Goal: Transaction & Acquisition: Book appointment/travel/reservation

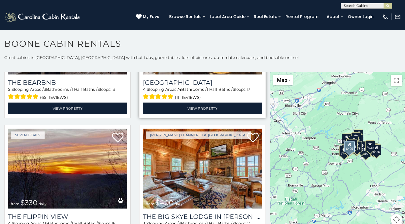
scroll to position [658, 0]
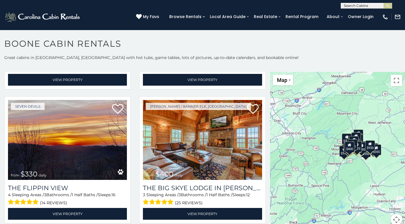
click at [330, 160] on div "$349 $480 $525 $315 $355 $675 $635 $930 $400 $451 $330 $400 $485 $460 $395 $255…" at bounding box center [337, 152] width 135 height 160
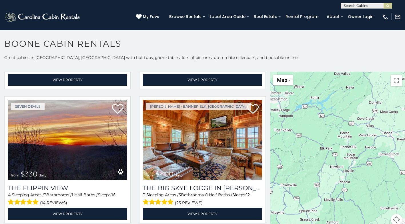
scroll to position [5, 0]
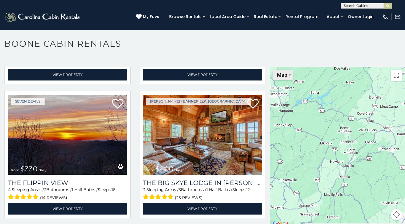
click at [285, 74] on button "Map" at bounding box center [283, 74] width 20 height 11
click at [335, 138] on div at bounding box center [337, 147] width 135 height 160
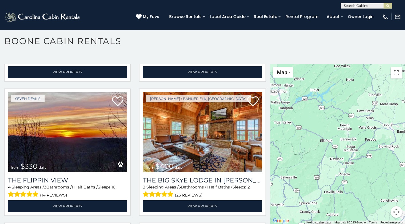
scroll to position [3, 0]
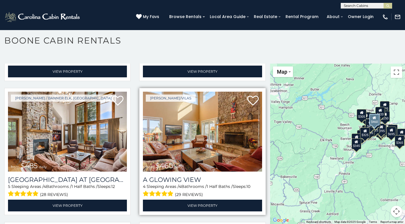
click at [203, 148] on img at bounding box center [202, 132] width 119 height 80
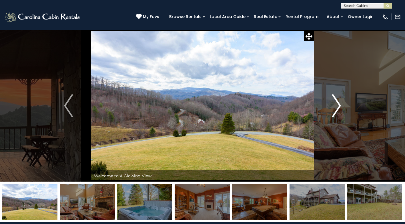
click at [336, 106] on img "Next" at bounding box center [337, 105] width 9 height 23
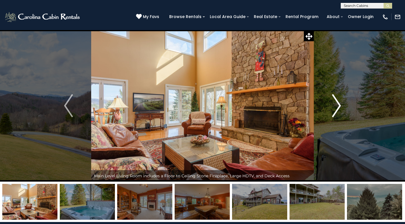
click at [336, 106] on img "Next" at bounding box center [337, 105] width 9 height 23
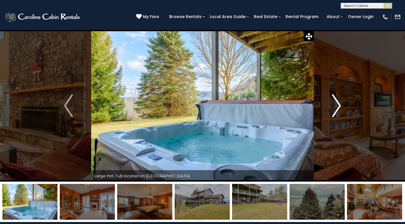
click at [336, 106] on img "Next" at bounding box center [337, 105] width 9 height 23
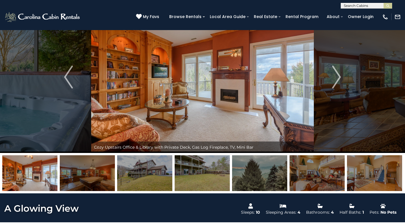
scroll to position [57, 0]
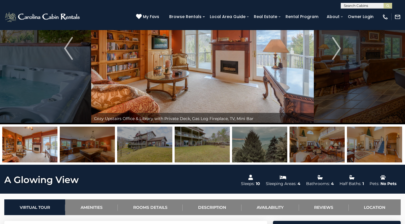
click at [371, 147] on img at bounding box center [374, 144] width 55 height 36
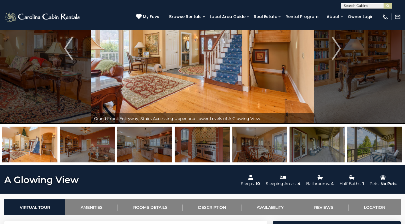
click at [389, 149] on img at bounding box center [374, 144] width 55 height 36
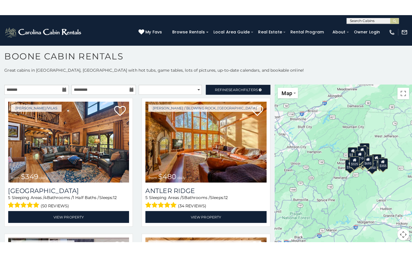
scroll to position [5, 0]
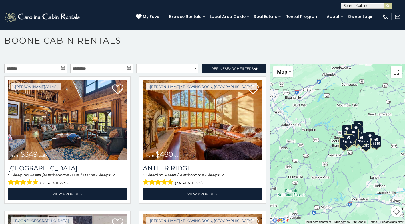
click at [396, 73] on button "Toggle fullscreen view" at bounding box center [396, 71] width 11 height 11
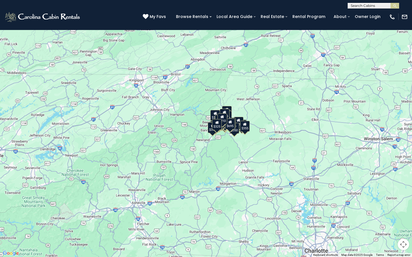
click at [270, 133] on div "$349 $480 $525 $315 $355 $675 $635 $930 $400 $451 $330 $400 $485 $460 $395 $255…" at bounding box center [206, 128] width 412 height 257
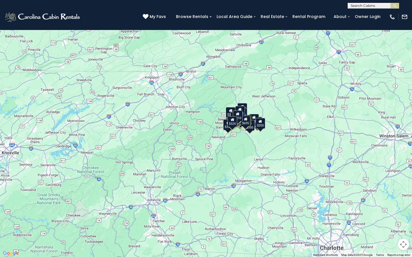
drag, startPoint x: 291, startPoint y: 170, endPoint x: 306, endPoint y: 165, distance: 16.2
click at [306, 165] on div "$349 $480 $525 $315 $355 $675 $635 $930 $400 $451 $330 $400 $485 $460 $395 $255…" at bounding box center [206, 128] width 412 height 257
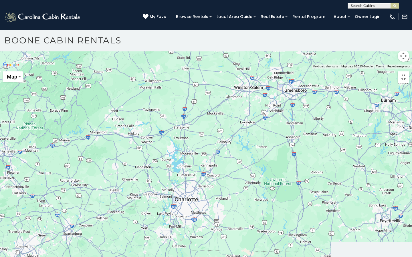
drag, startPoint x: 325, startPoint y: 157, endPoint x: 179, endPoint y: 168, distance: 146.3
click at [179, 69] on div at bounding box center [206, 69] width 412 height 0
click at [404, 62] on button "Map camera controls" at bounding box center [403, 55] width 11 height 11
click at [376, 62] on button "Move down" at bounding box center [374, 55] width 11 height 11
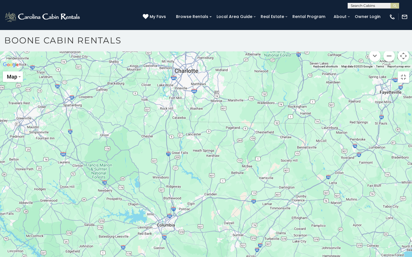
click at [376, 33] on button "Move up" at bounding box center [374, 27] width 11 height 11
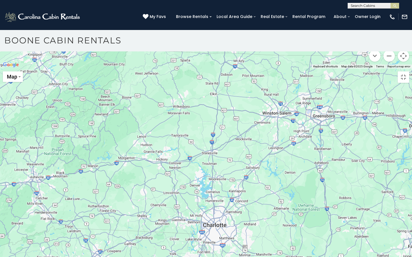
drag, startPoint x: 287, startPoint y: 174, endPoint x: 318, endPoint y: 203, distance: 42.3
click at [318, 69] on div at bounding box center [206, 69] width 412 height 0
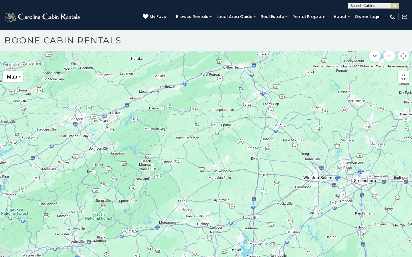
drag, startPoint x: 258, startPoint y: 153, endPoint x: 299, endPoint y: 220, distance: 78.8
click at [299, 69] on div at bounding box center [206, 69] width 412 height 0
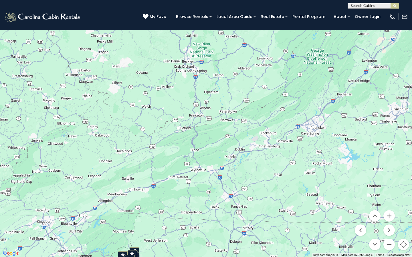
drag, startPoint x: 302, startPoint y: 157, endPoint x: 270, endPoint y: 200, distance: 53.9
click at [270, 200] on div "$349 $480 $525 $315 $355 $675 $635 $930 $400 $451 $330 $400 $485 $460 $395 $255…" at bounding box center [206, 128] width 412 height 257
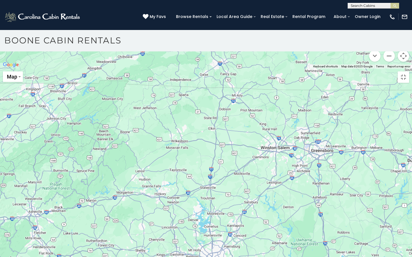
drag, startPoint x: 281, startPoint y: 176, endPoint x: 269, endPoint y: 100, distance: 76.9
click at [269, 69] on div at bounding box center [206, 69] width 412 height 0
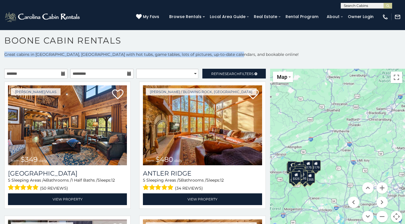
drag, startPoint x: 257, startPoint y: 51, endPoint x: 262, endPoint y: 49, distance: 5.0
click at [262, 49] on div "**********" at bounding box center [202, 129] width 405 height 188
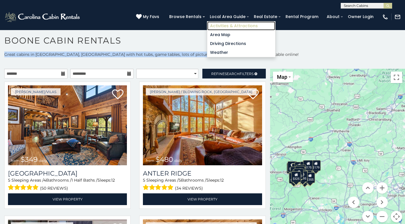
click at [226, 24] on link "Activities & Attractions" at bounding box center [241, 25] width 68 height 9
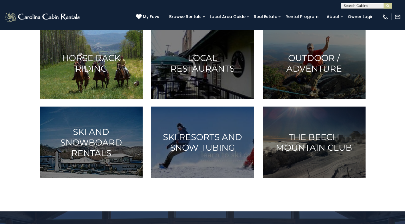
scroll to position [286, 0]
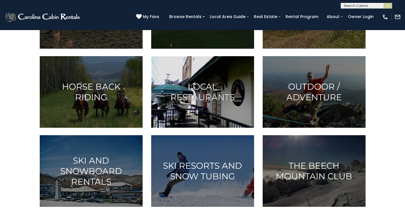
click at [207, 100] on h3 "Local Restaurants" at bounding box center [202, 91] width 89 height 21
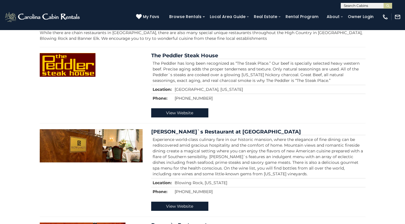
scroll to position [143, 0]
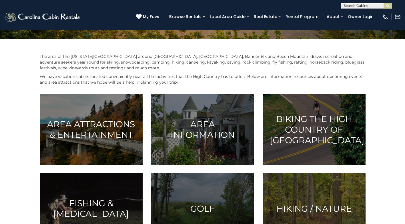
scroll to position [29, 0]
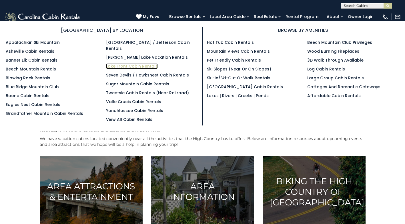
click at [144, 63] on link "Lake Front Cabin Rentals" at bounding box center [132, 66] width 52 height 6
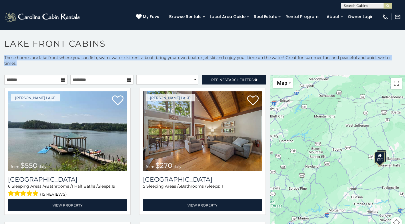
drag, startPoint x: 175, startPoint y: 64, endPoint x: 170, endPoint y: 41, distance: 23.3
click at [170, 41] on div "**********" at bounding box center [202, 132] width 405 height 188
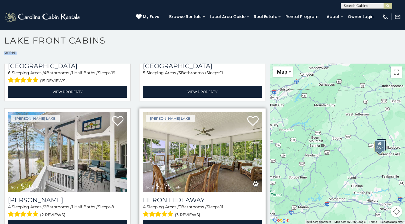
scroll to position [117, 0]
